Goal: Find contact information: Find contact information

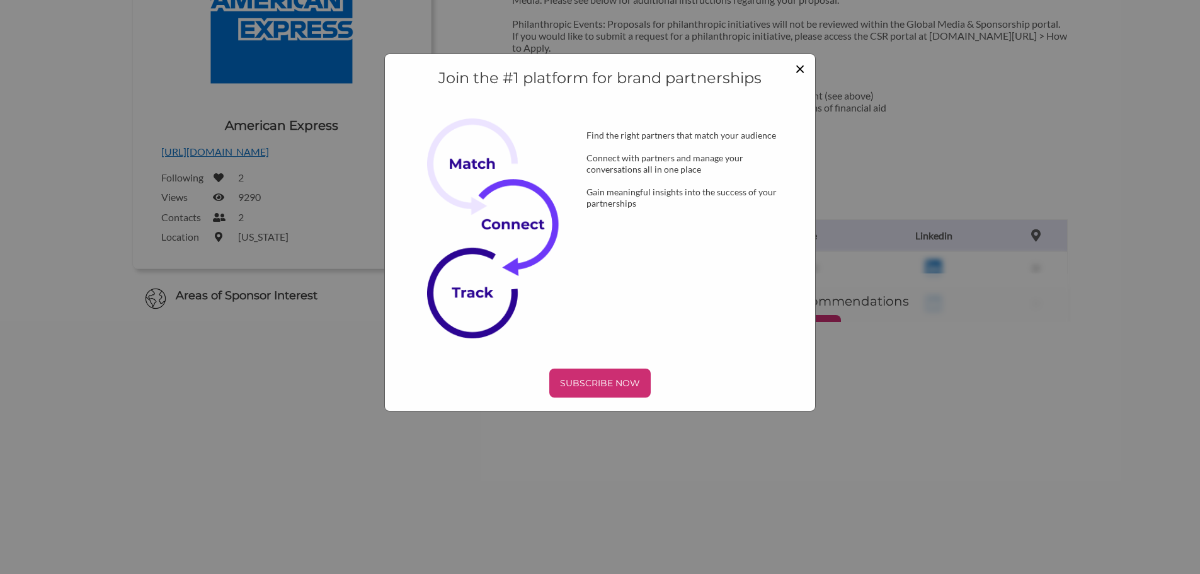
click at [803, 69] on span "×" at bounding box center [800, 67] width 10 height 21
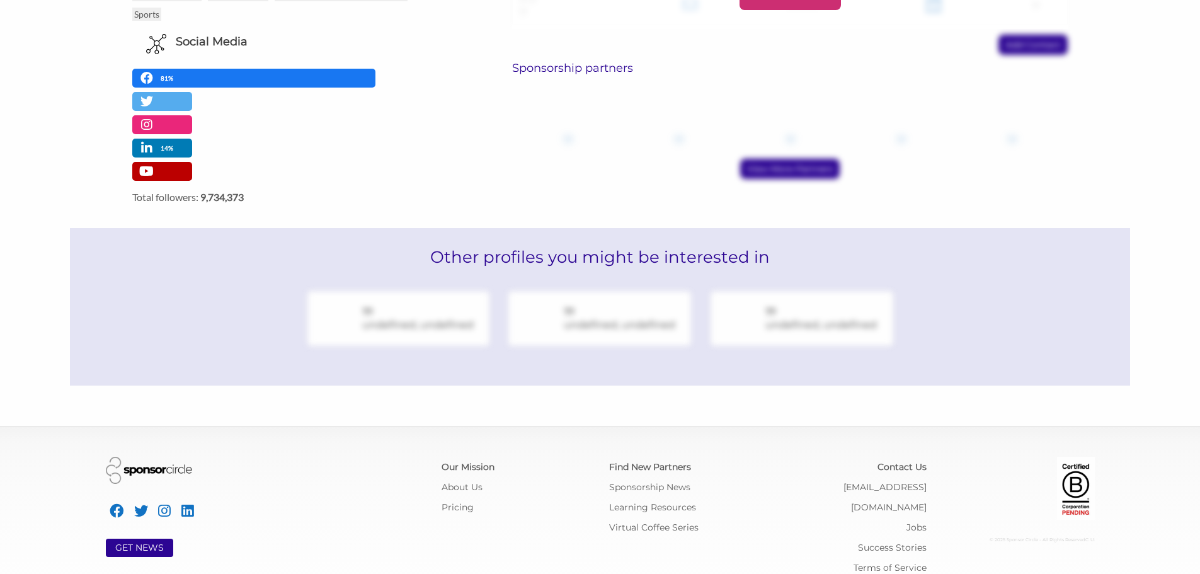
scroll to position [599, 0]
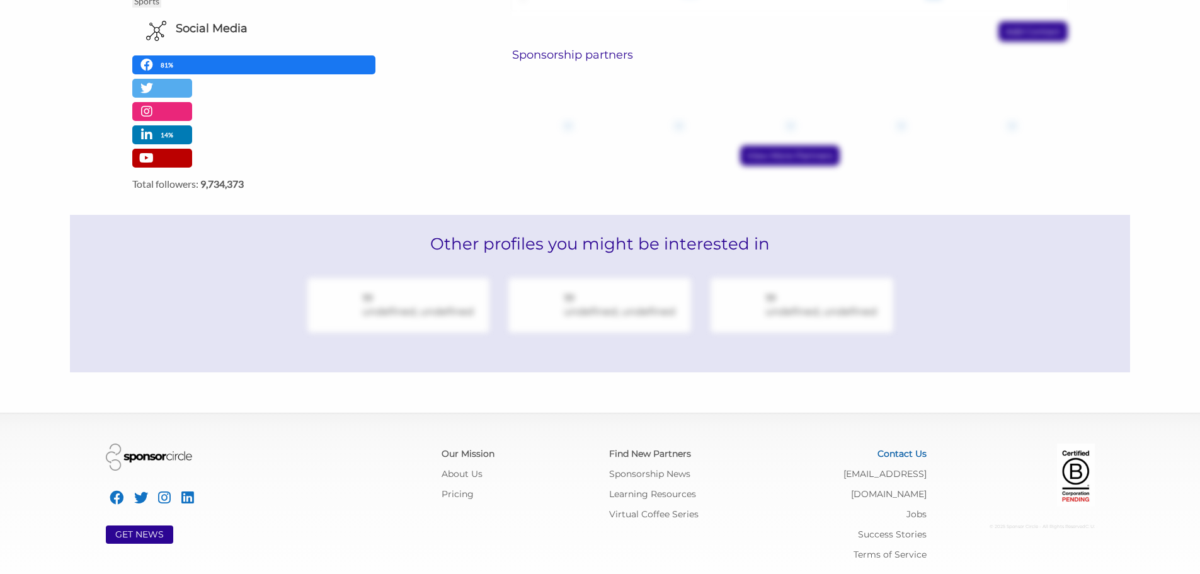
click at [894, 456] on link "Contact Us" at bounding box center [902, 453] width 49 height 11
click at [895, 455] on link "Contact Us" at bounding box center [902, 453] width 49 height 11
